Goal: Check status: Check status

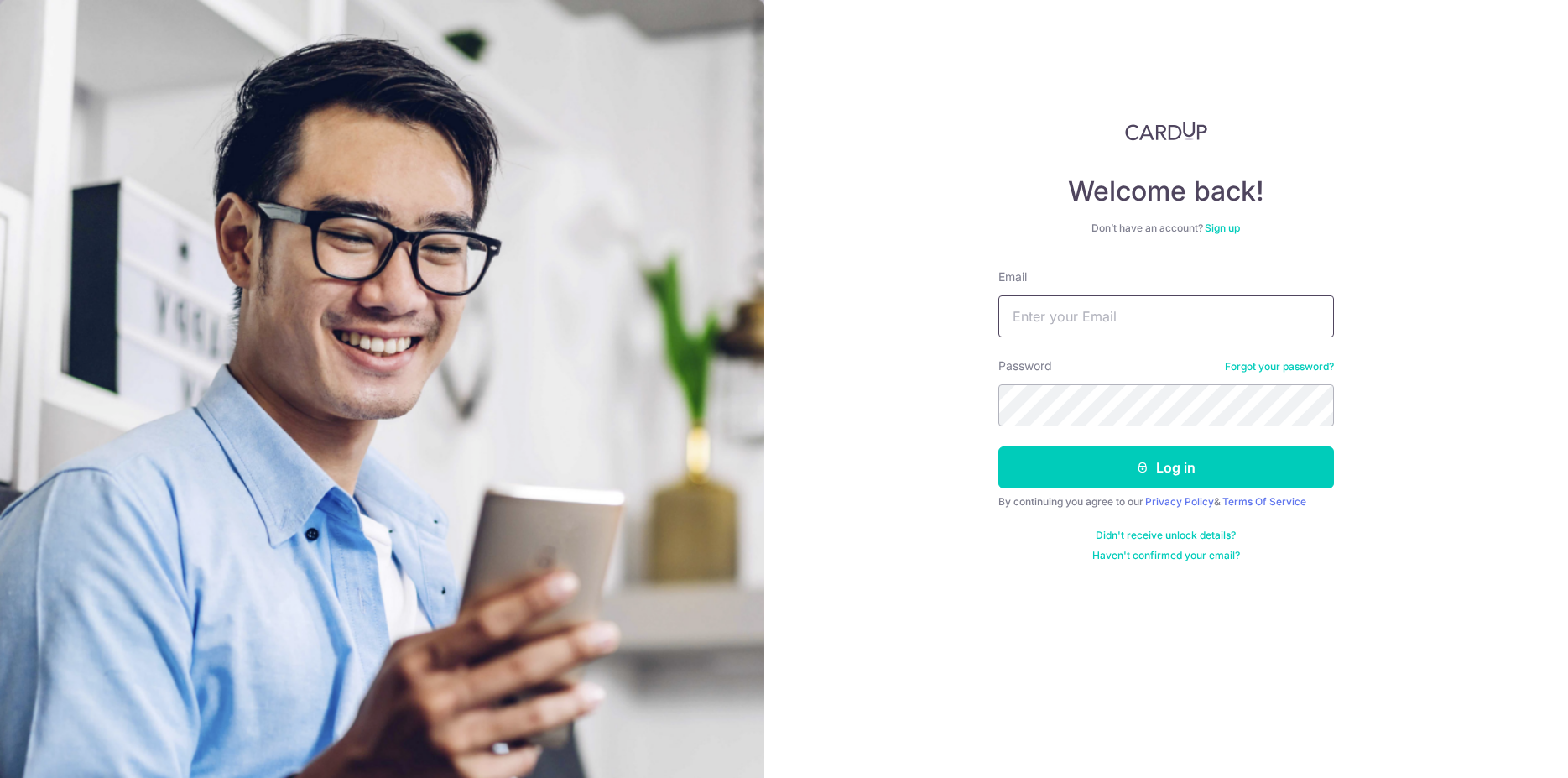
click at [1099, 311] on input "Email" at bounding box center [1167, 316] width 335 height 42
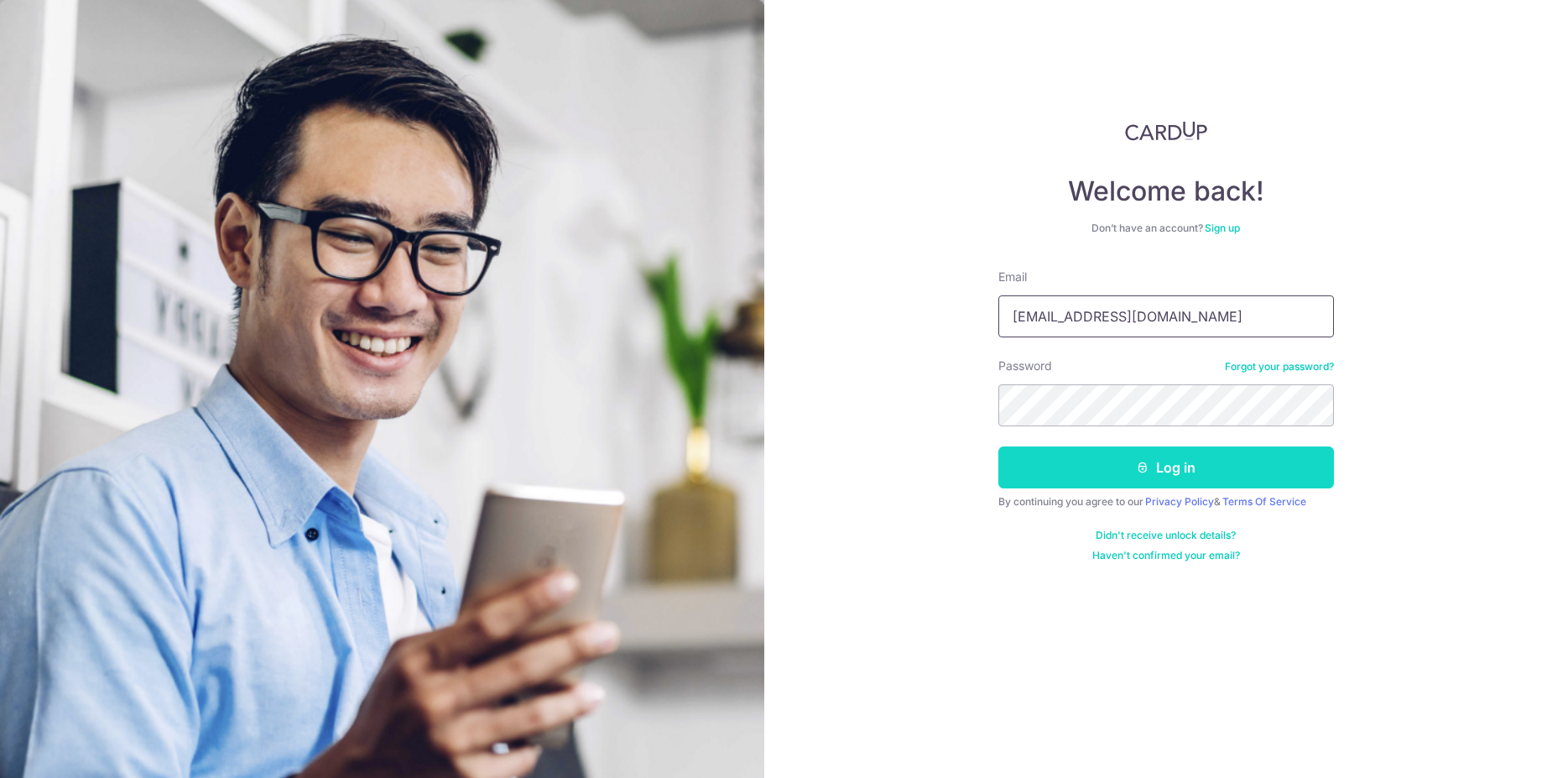
type input "[EMAIL_ADDRESS][DOMAIN_NAME]"
click at [1154, 469] on button "Log in" at bounding box center [1167, 467] width 335 height 42
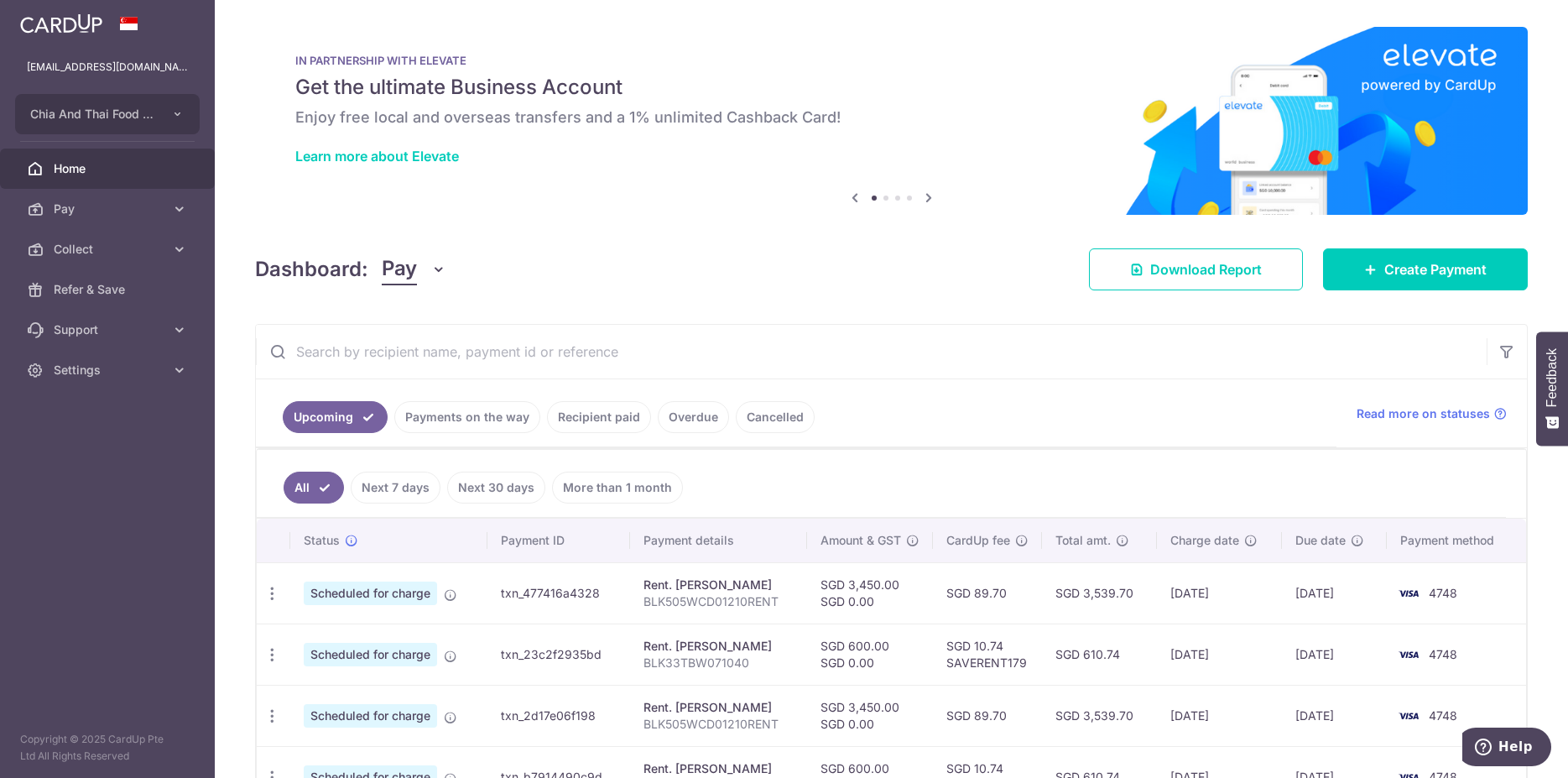
scroll to position [171, 0]
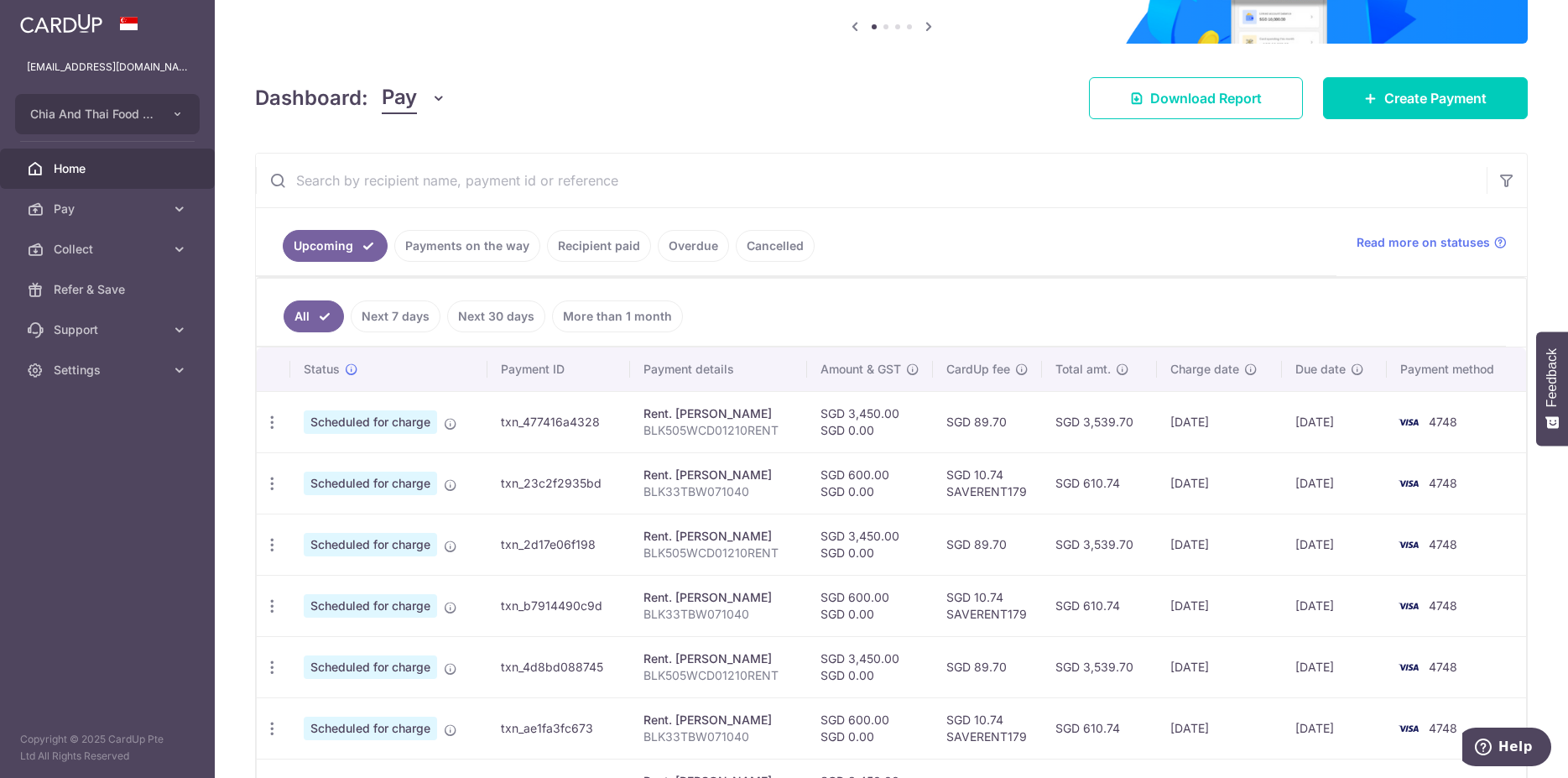
click at [491, 249] on link "Payments on the way" at bounding box center [468, 245] width 146 height 32
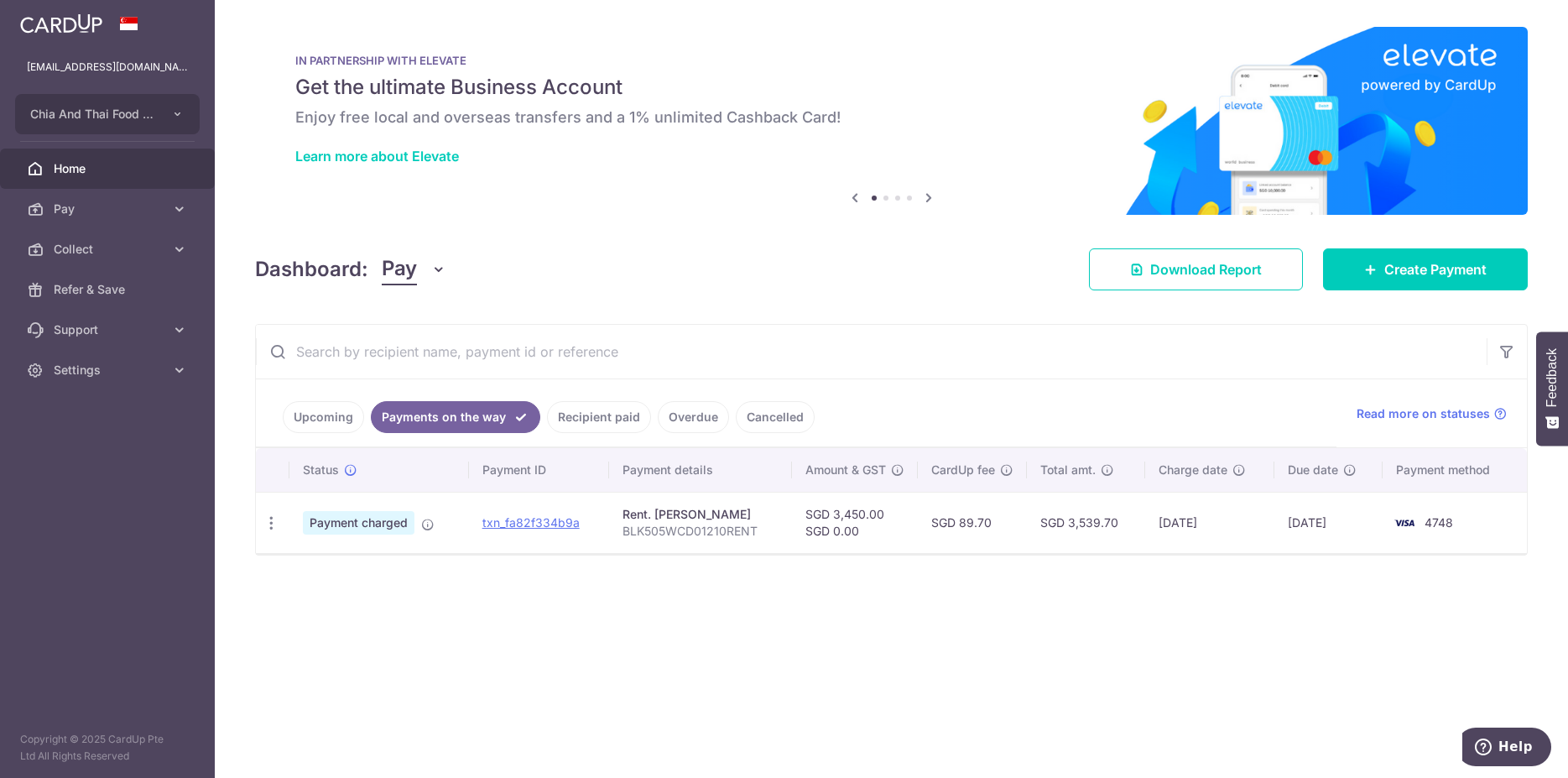
click at [614, 415] on link "Recipient paid" at bounding box center [598, 417] width 104 height 32
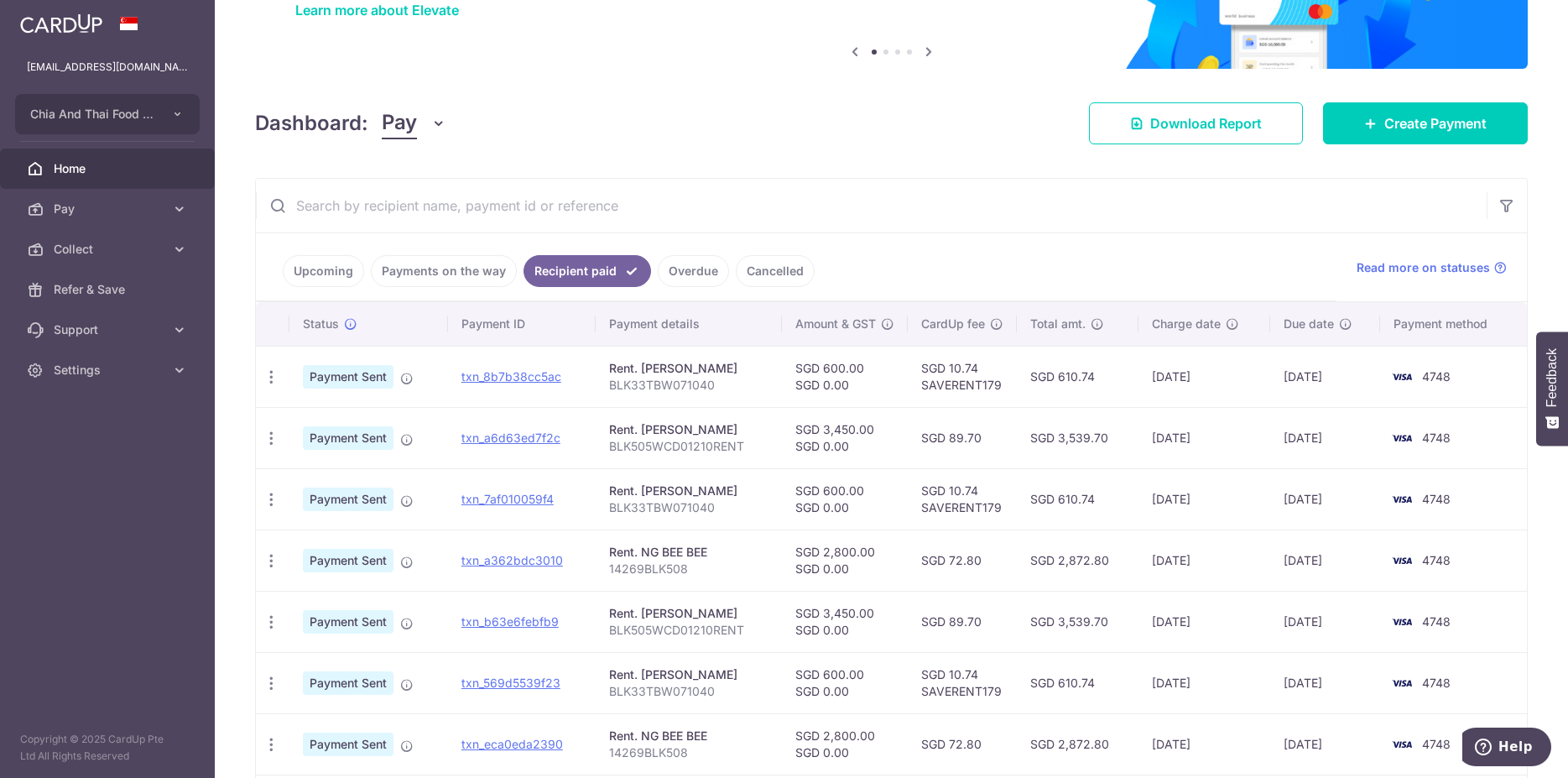
scroll to position [171, 0]
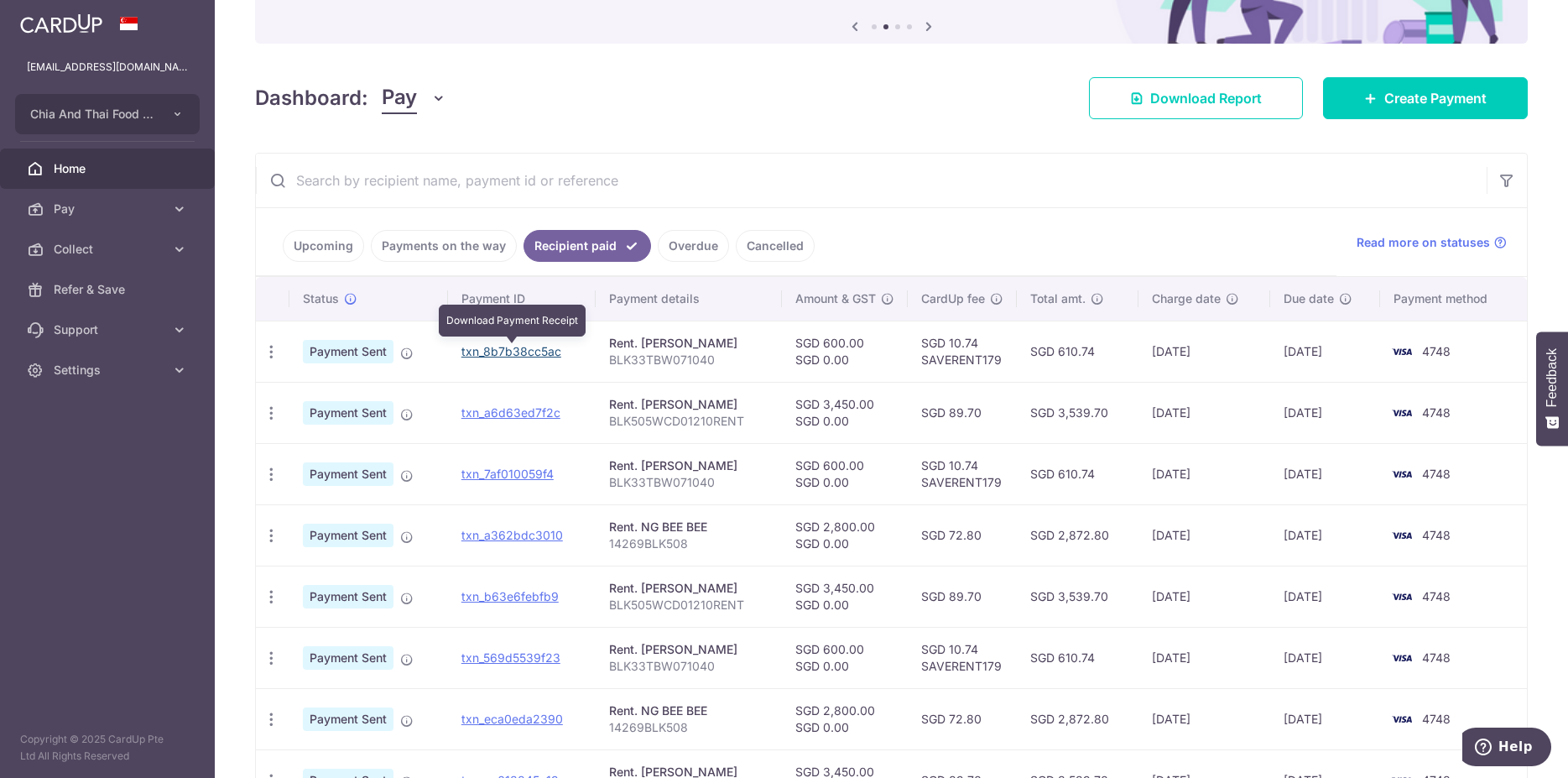
click at [544, 353] on link "txn_8b7b38cc5ac" at bounding box center [511, 351] width 100 height 15
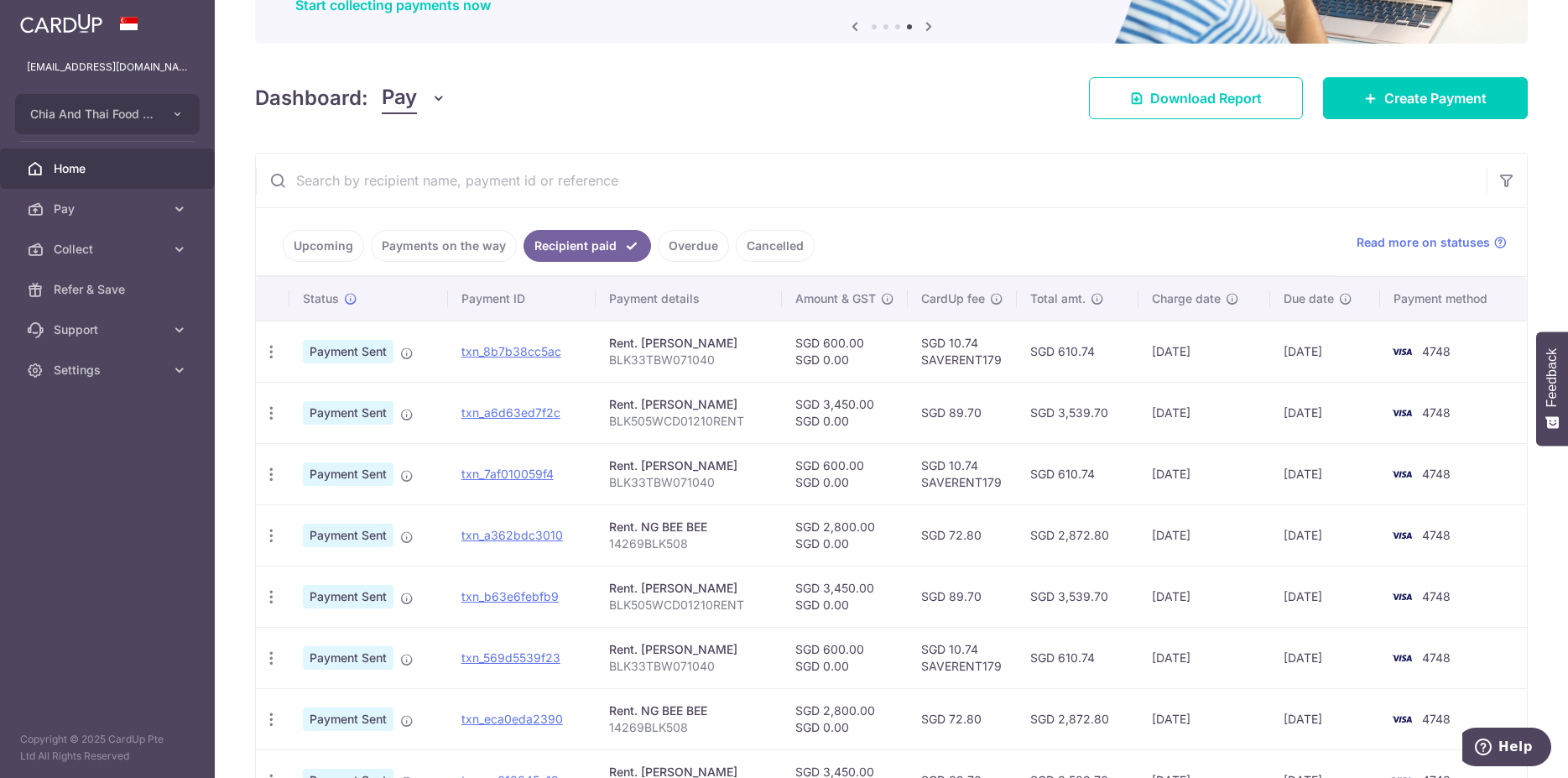
click at [475, 241] on link "Payments on the way" at bounding box center [444, 245] width 146 height 32
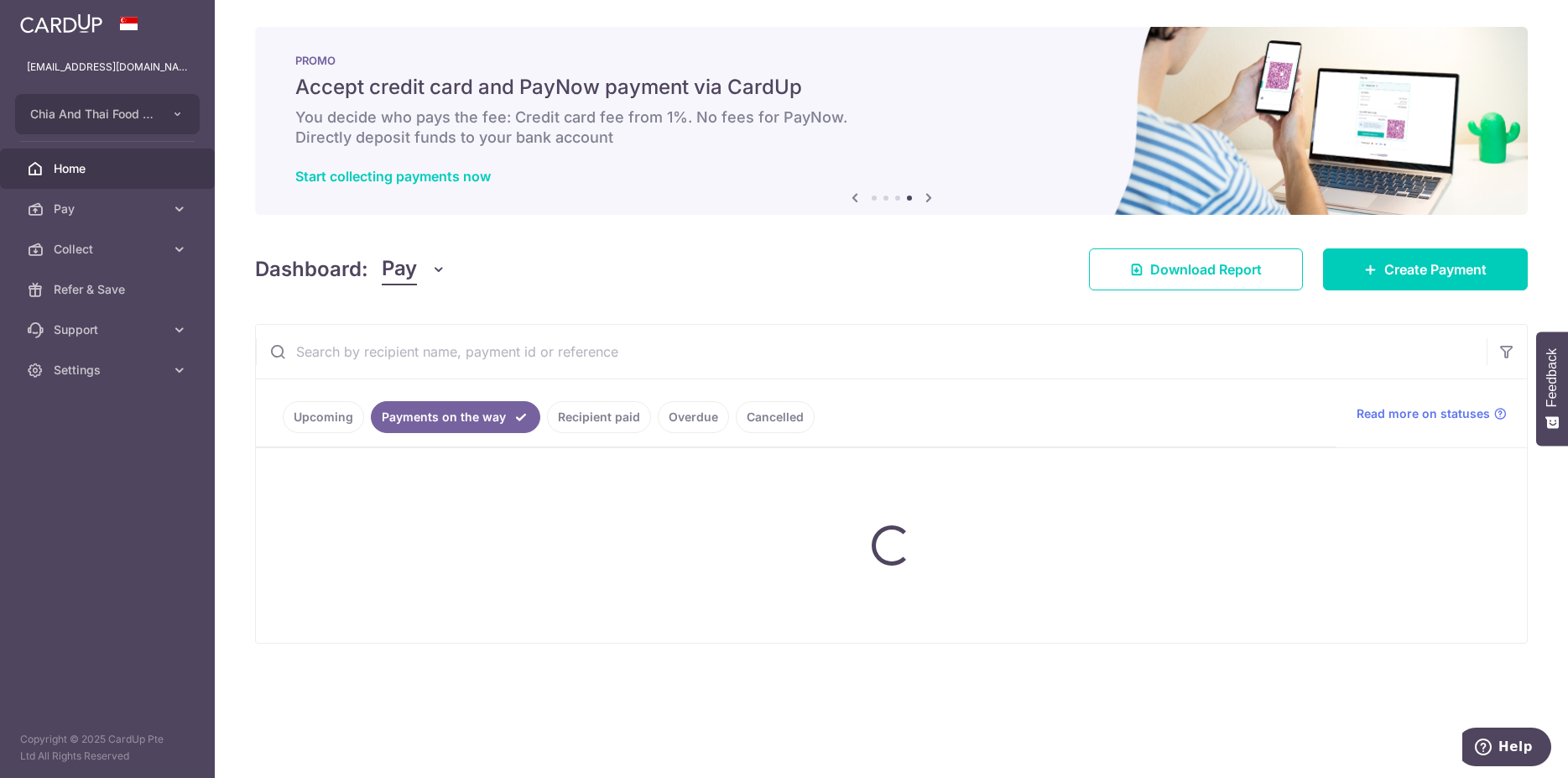
scroll to position [0, 0]
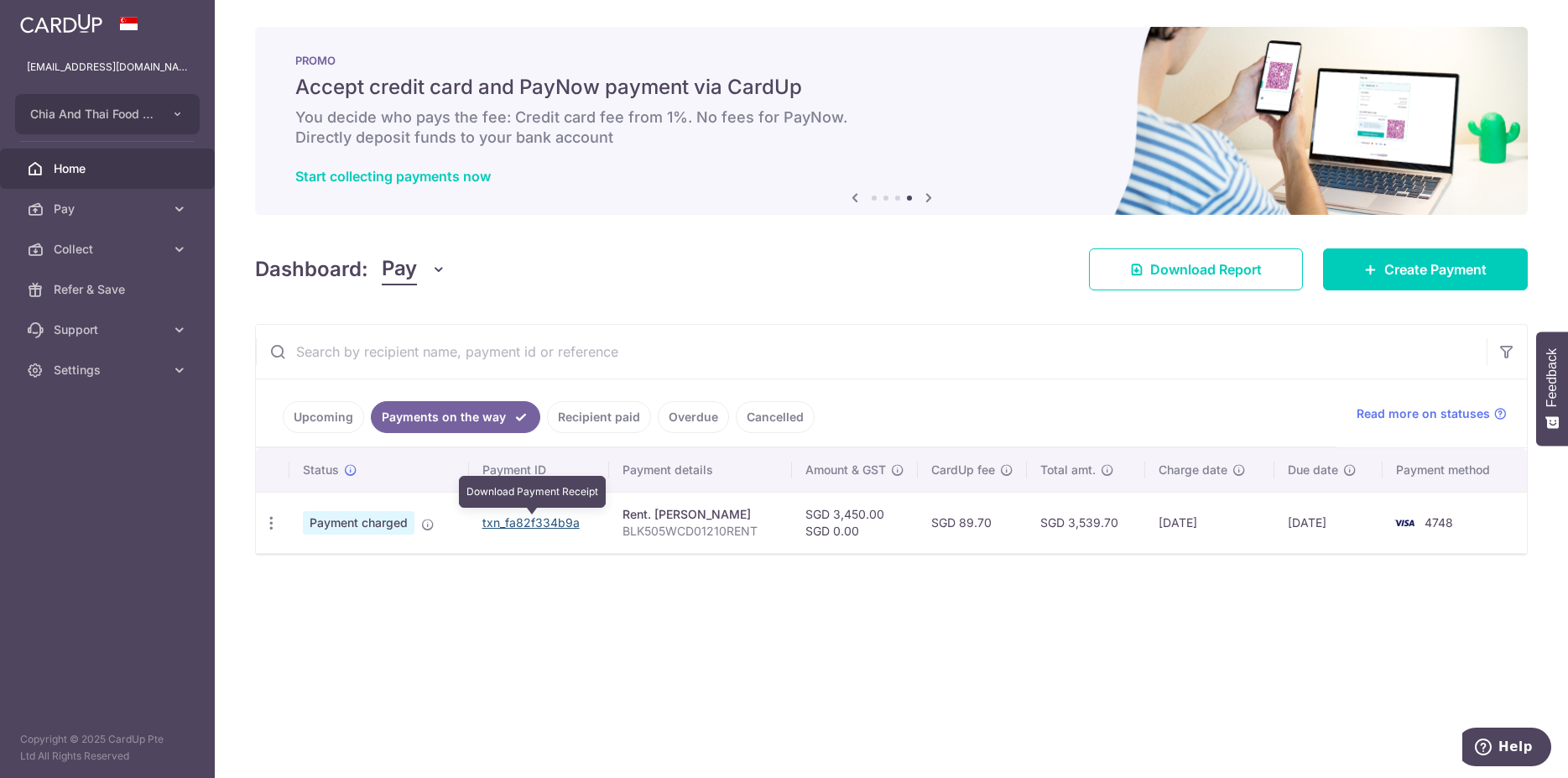
click at [546, 524] on link "txn_fa82f334b9a" at bounding box center [530, 522] width 97 height 15
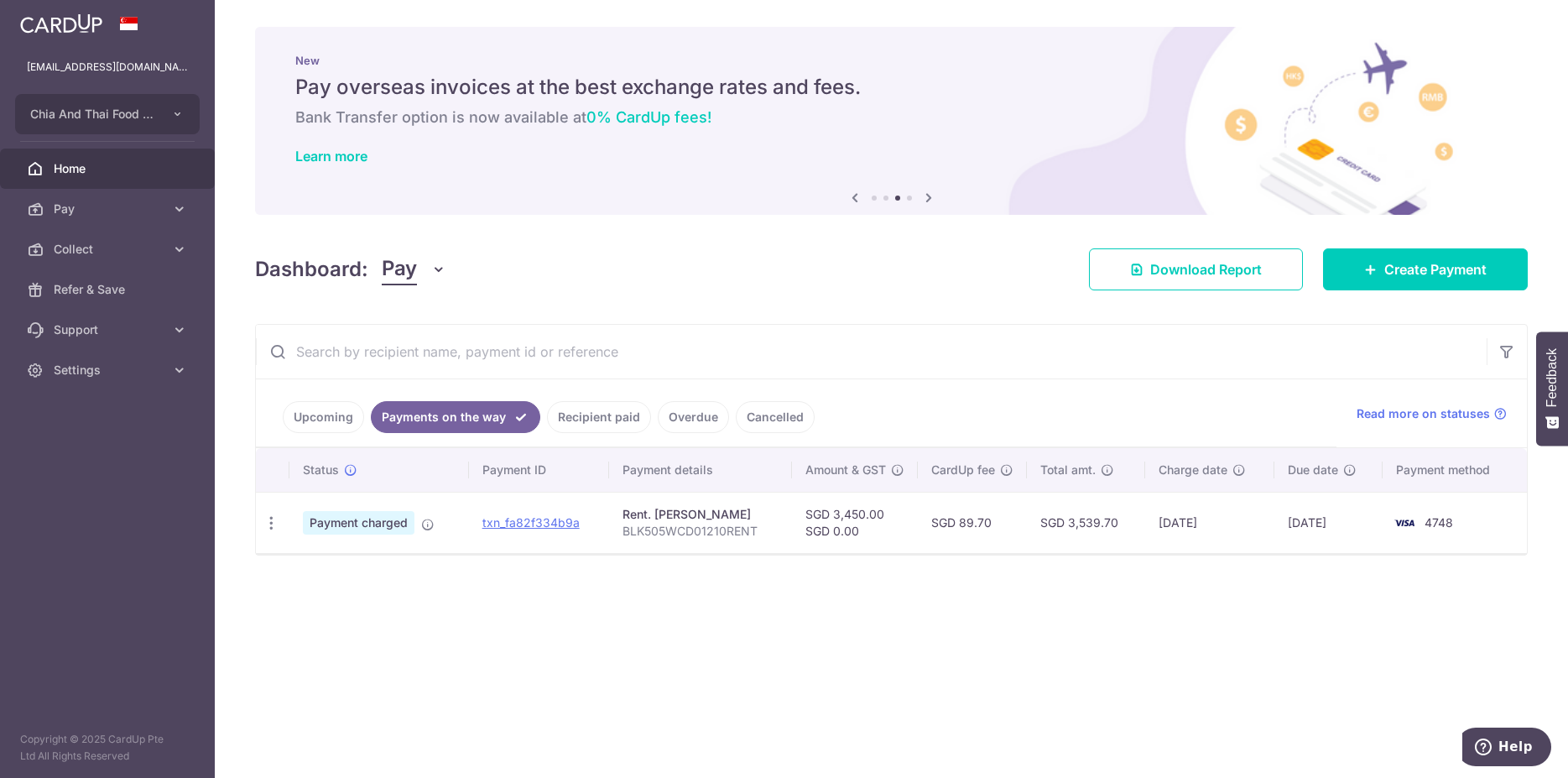
click at [83, 171] on span "Home" at bounding box center [108, 168] width 111 height 17
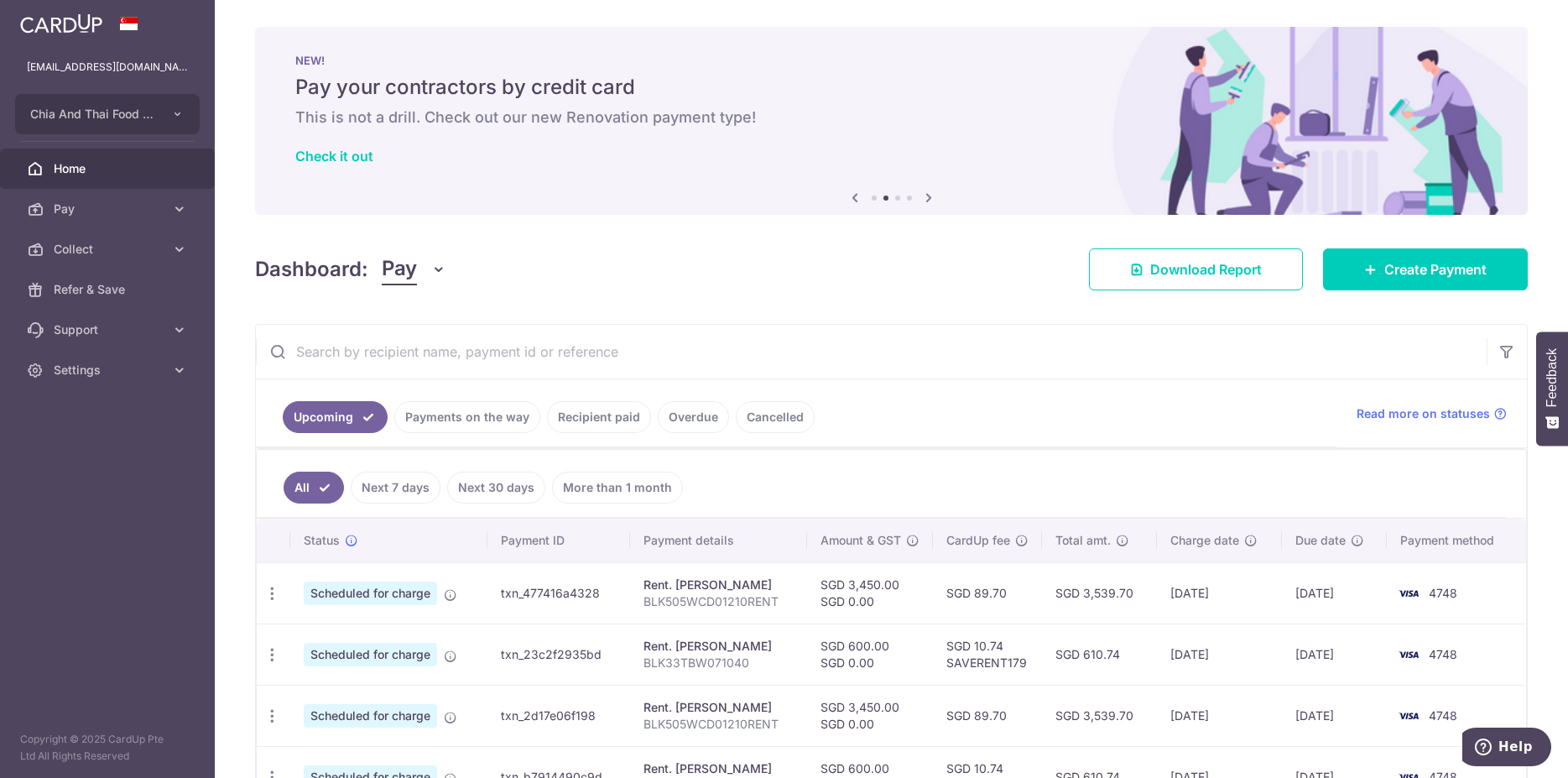
click at [473, 422] on link "Payments on the way" at bounding box center [468, 417] width 146 height 32
